Goal: Task Accomplishment & Management: Complete application form

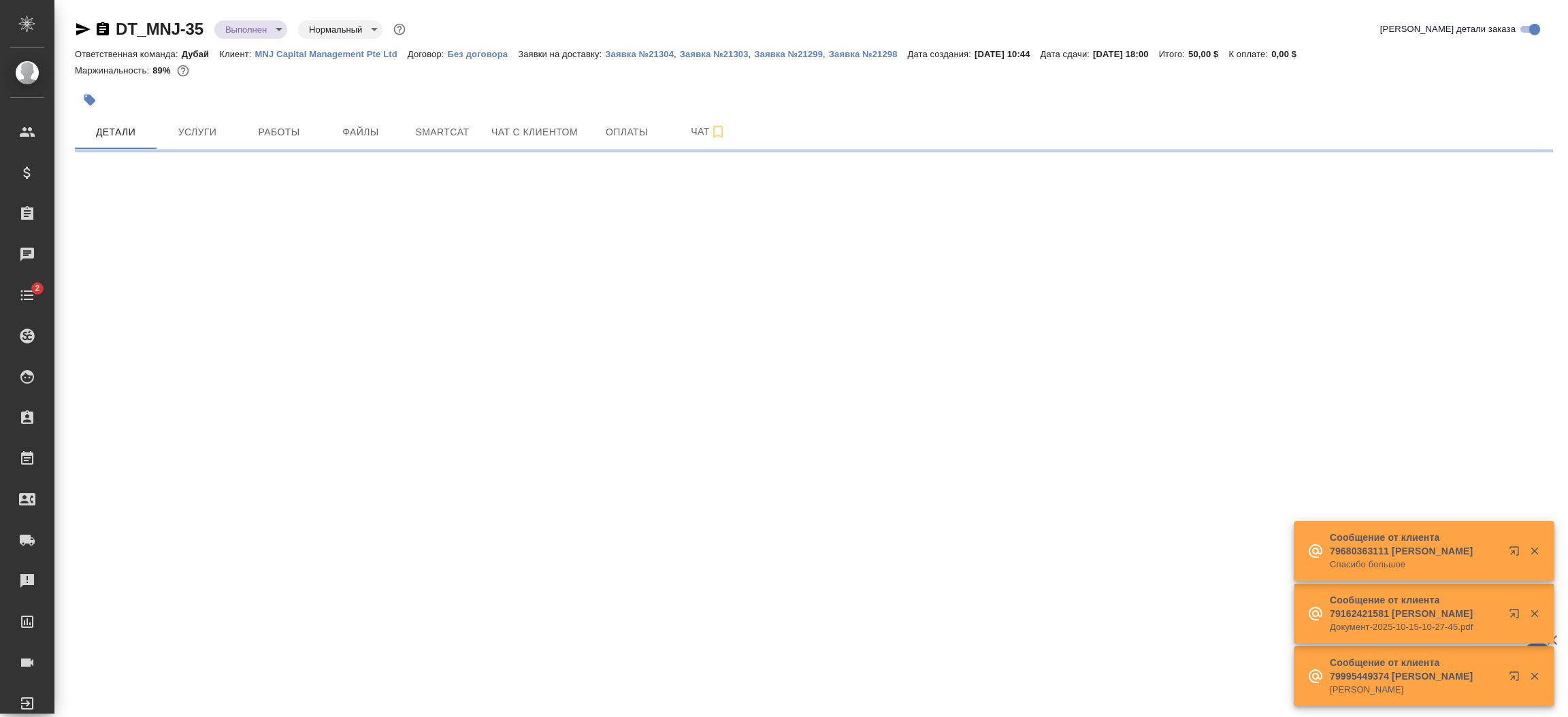
select select "RU"
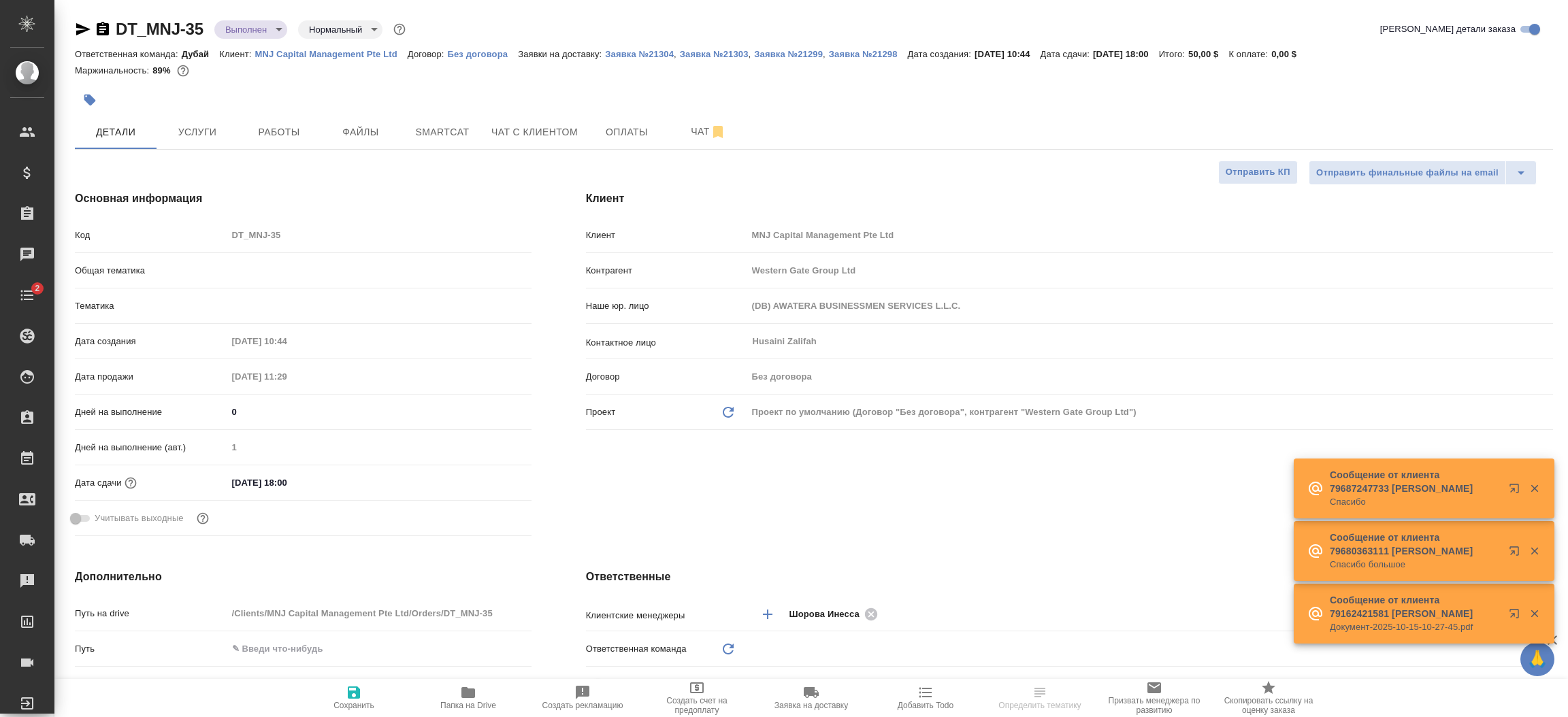
type textarea "x"
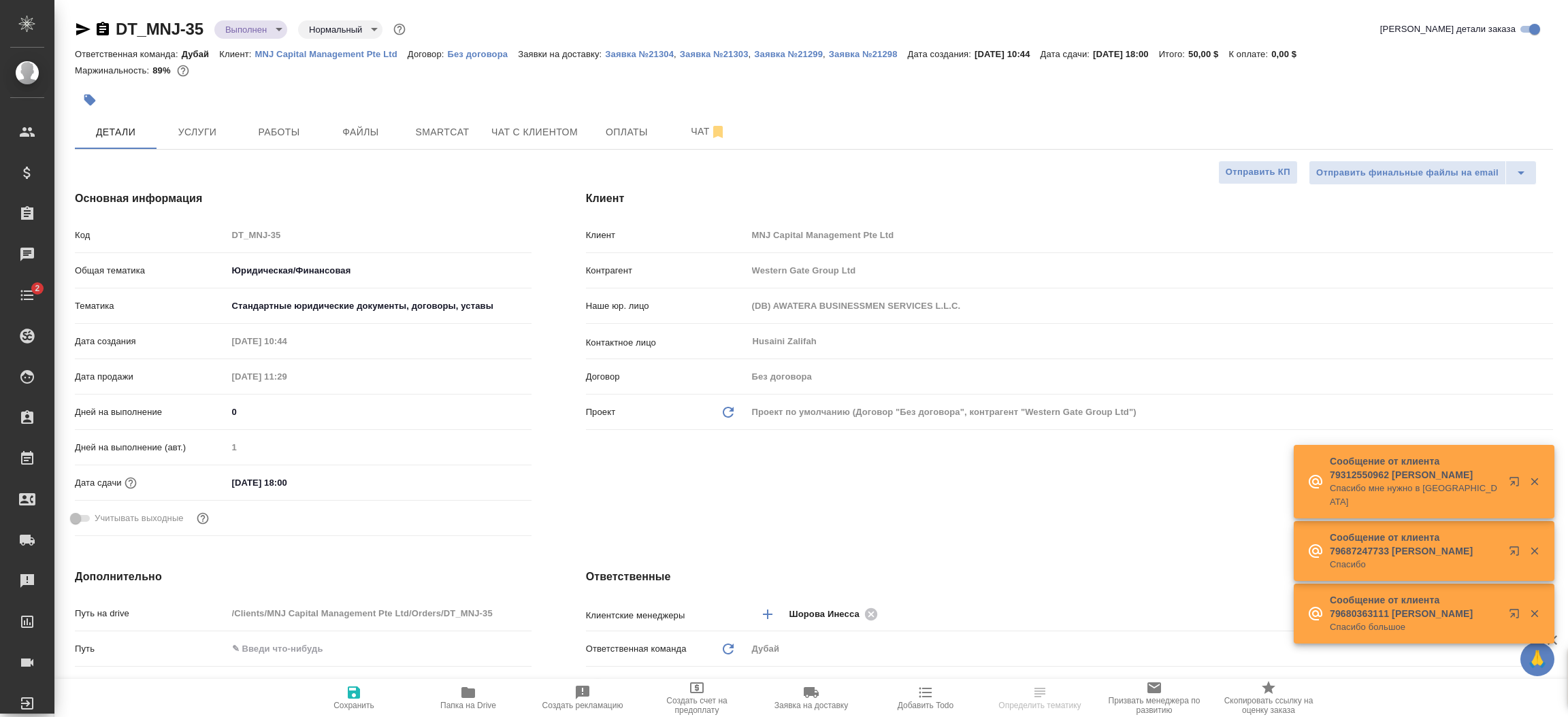
type textarea "x"
type input "Юридический"
type input "[PERSON_NAME]"
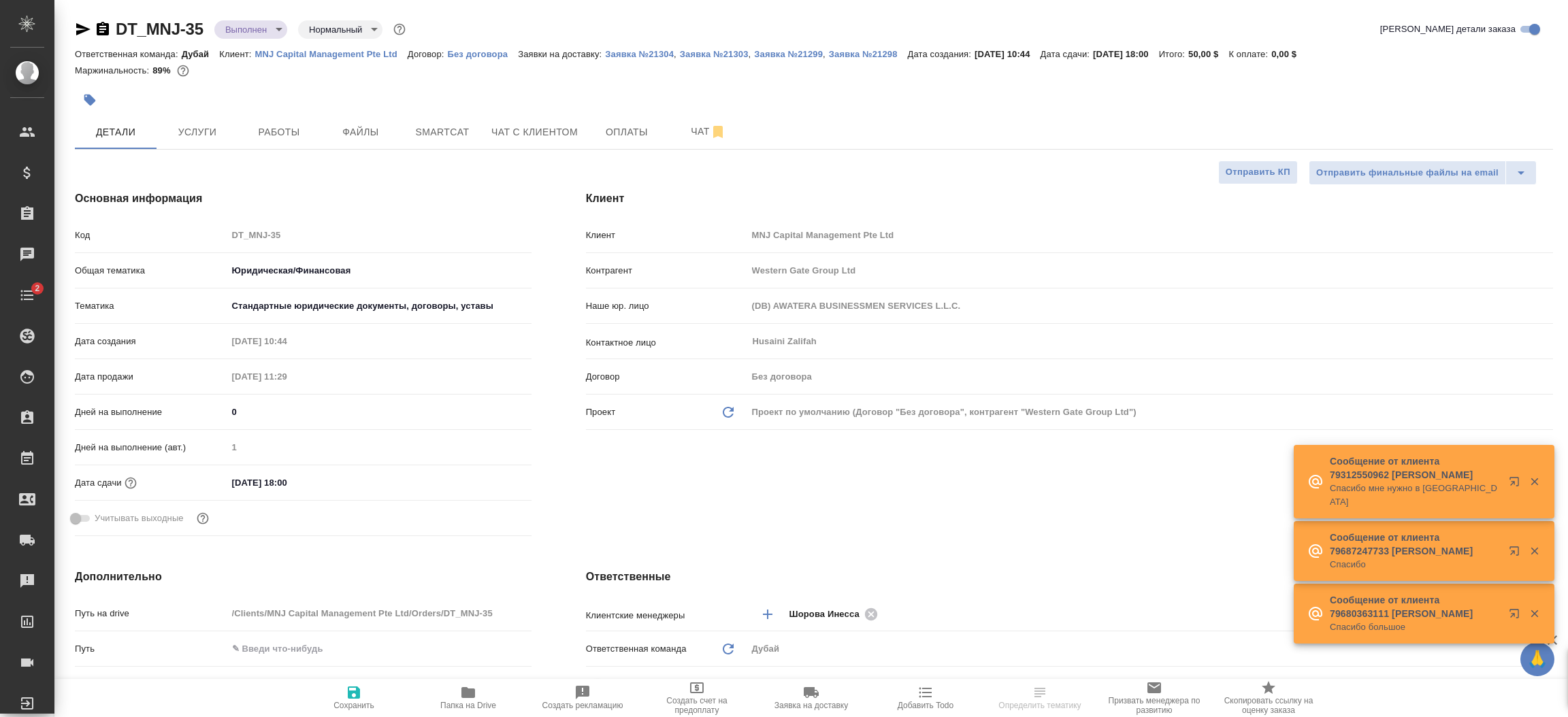
type input "[PERSON_NAME]"
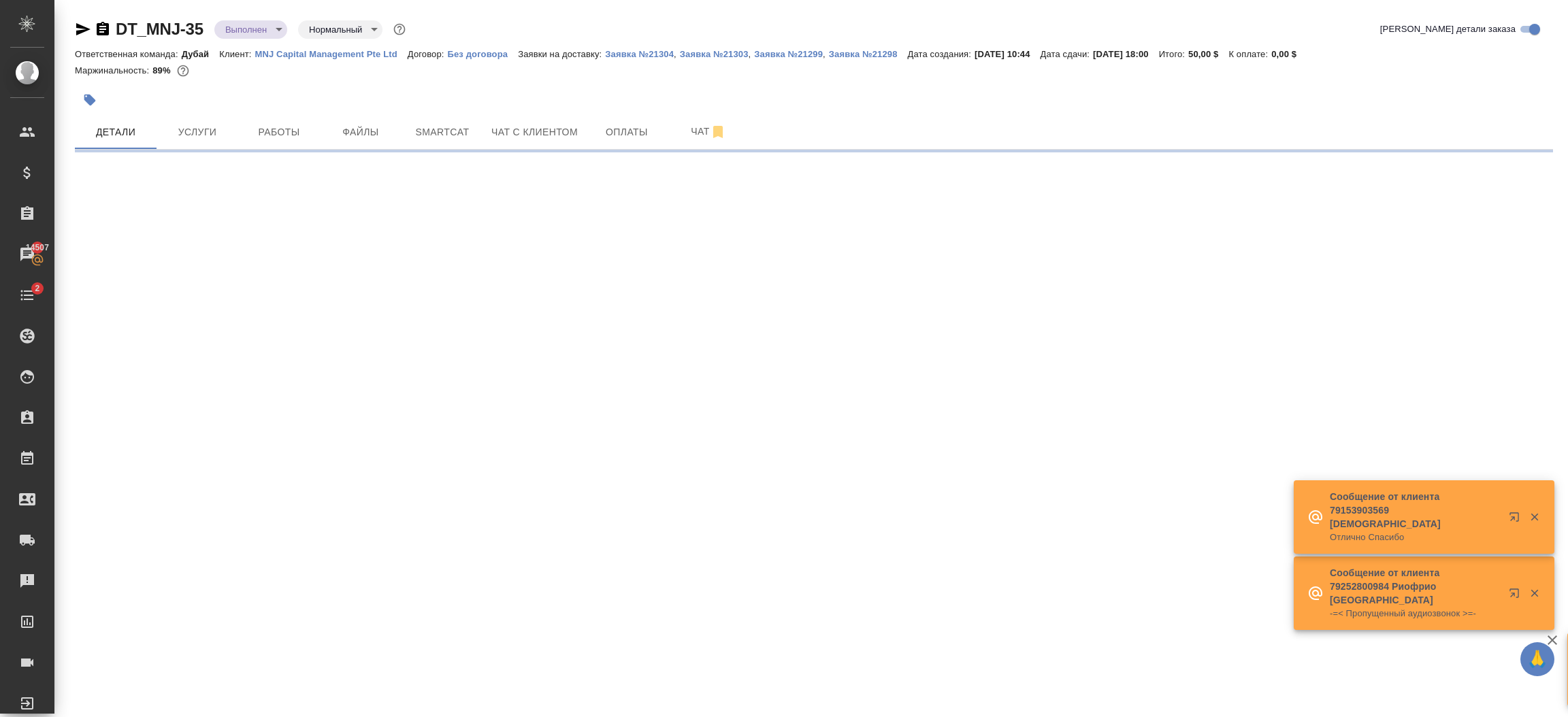
select select "RU"
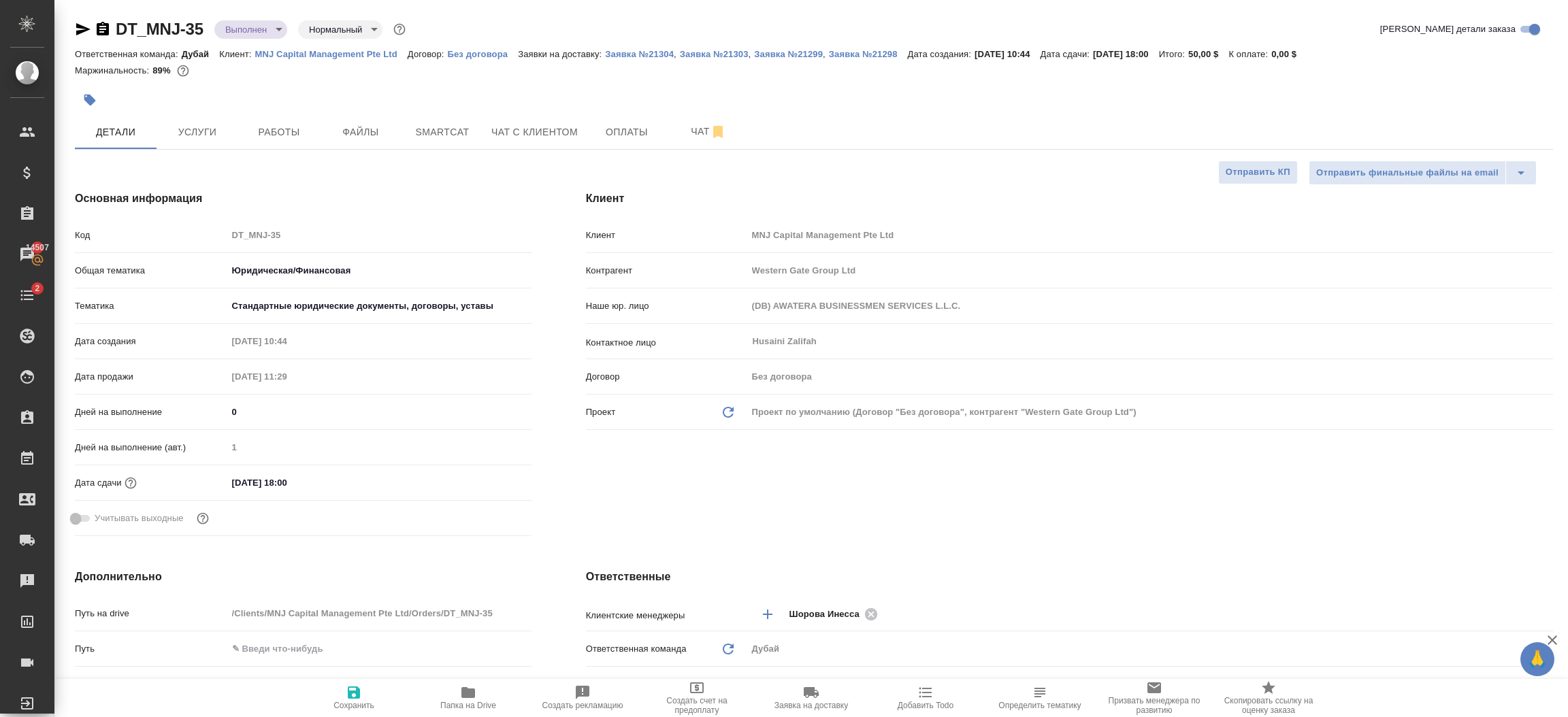
type textarea "x"
click at [467, 696] on icon "button" at bounding box center [468, 693] width 14 height 11
type textarea "x"
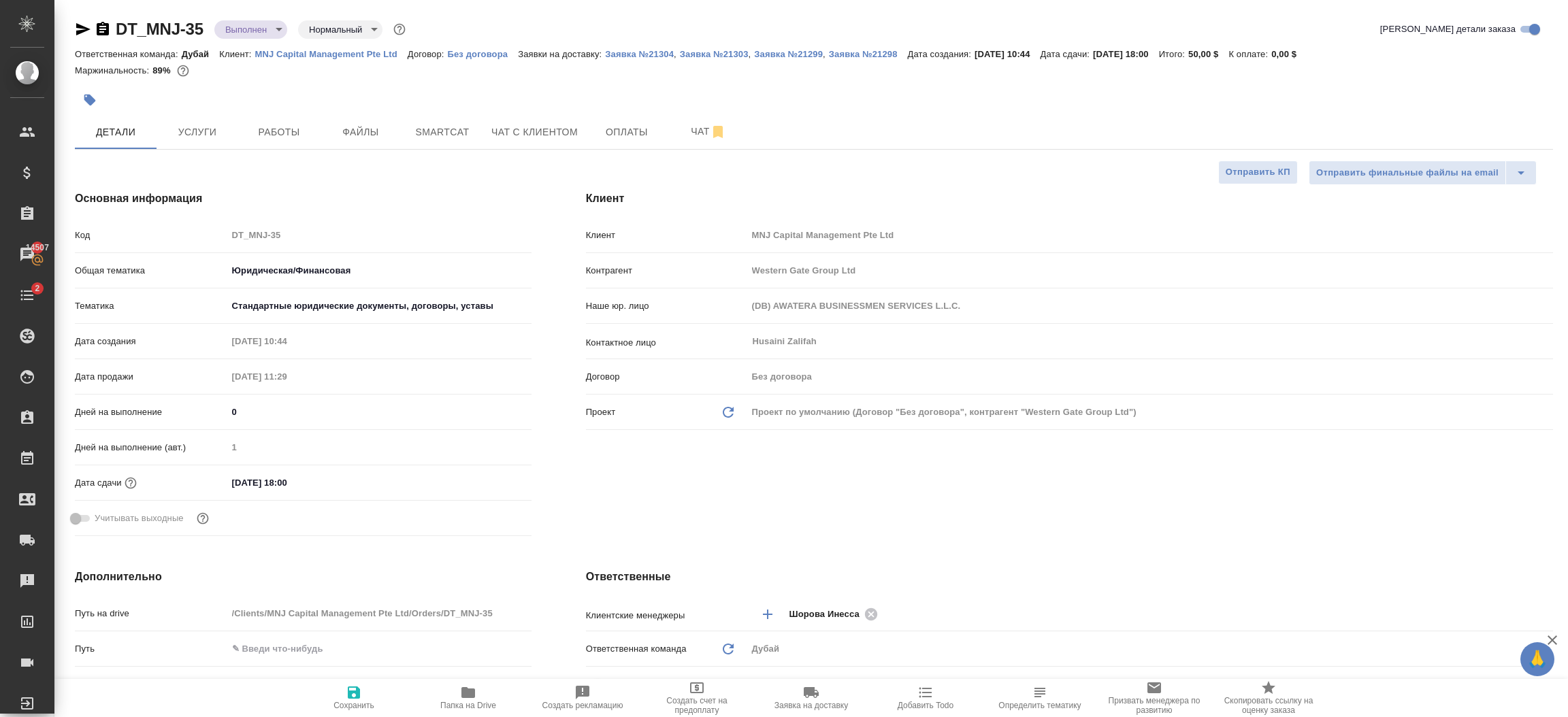
type textarea "x"
